Goal: Find specific page/section: Find specific page/section

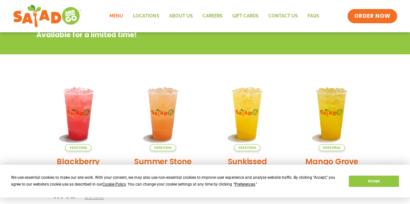
scroll to position [65, 0]
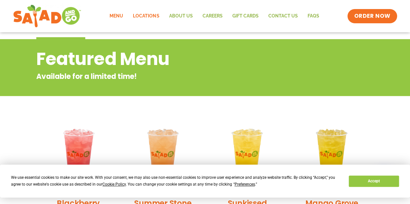
click at [153, 15] on link "Locations" at bounding box center [146, 16] width 36 height 15
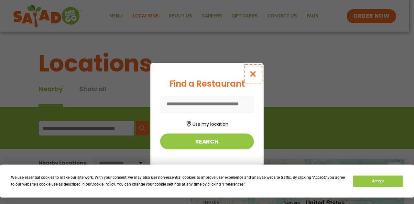
drag, startPoint x: 254, startPoint y: 74, endPoint x: 166, endPoint y: 103, distance: 92.1
click at [253, 74] on icon "Close modal" at bounding box center [253, 74] width 8 height 7
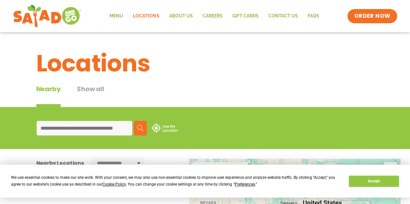
click at [118, 125] on input at bounding box center [85, 128] width 96 height 15
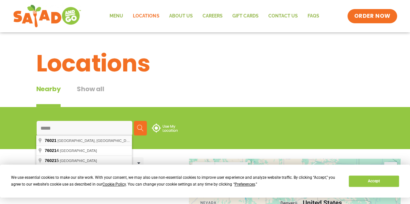
type input "**********"
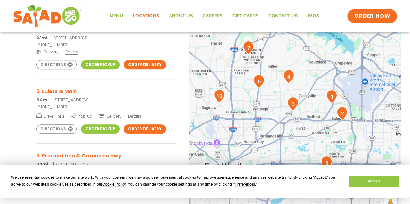
scroll to position [162, 0]
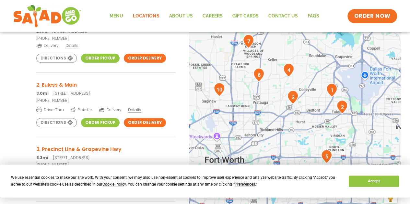
click at [103, 120] on link "Order Pickup" at bounding box center [100, 122] width 39 height 9
